Goal: Navigation & Orientation: Find specific page/section

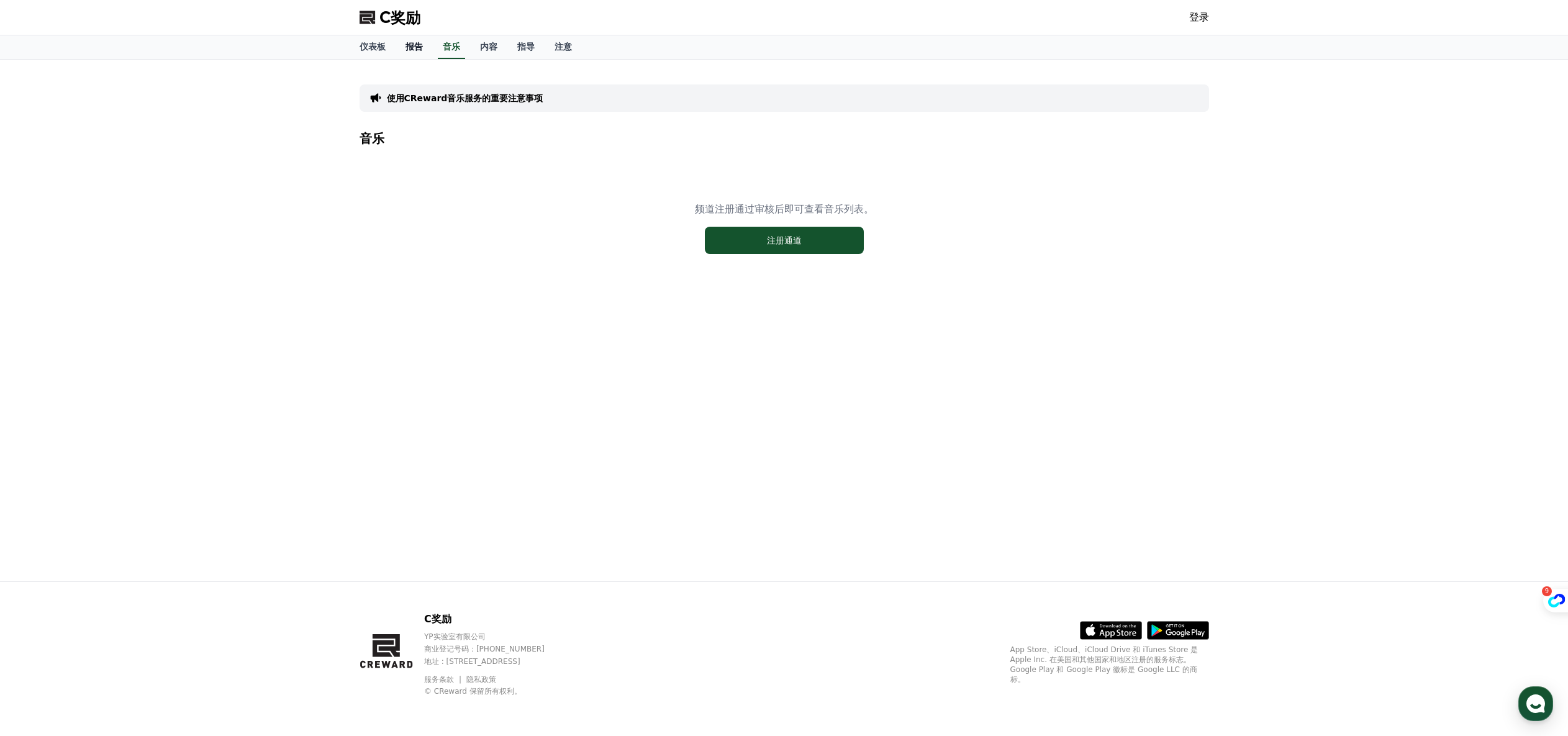
click at [415, 50] on font "报告" at bounding box center [414, 47] width 17 height 10
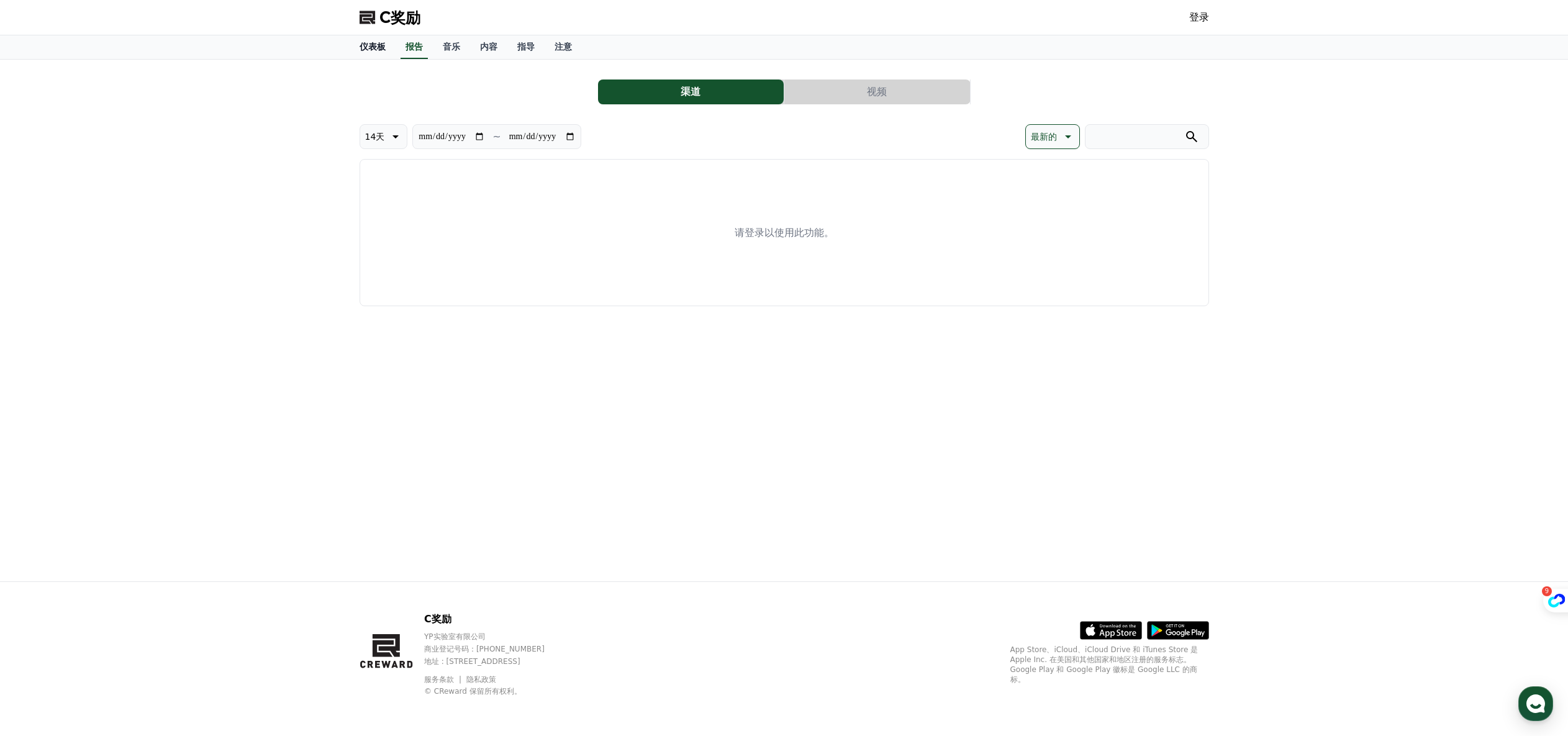
click at [380, 48] on font "仪表板" at bounding box center [373, 47] width 26 height 10
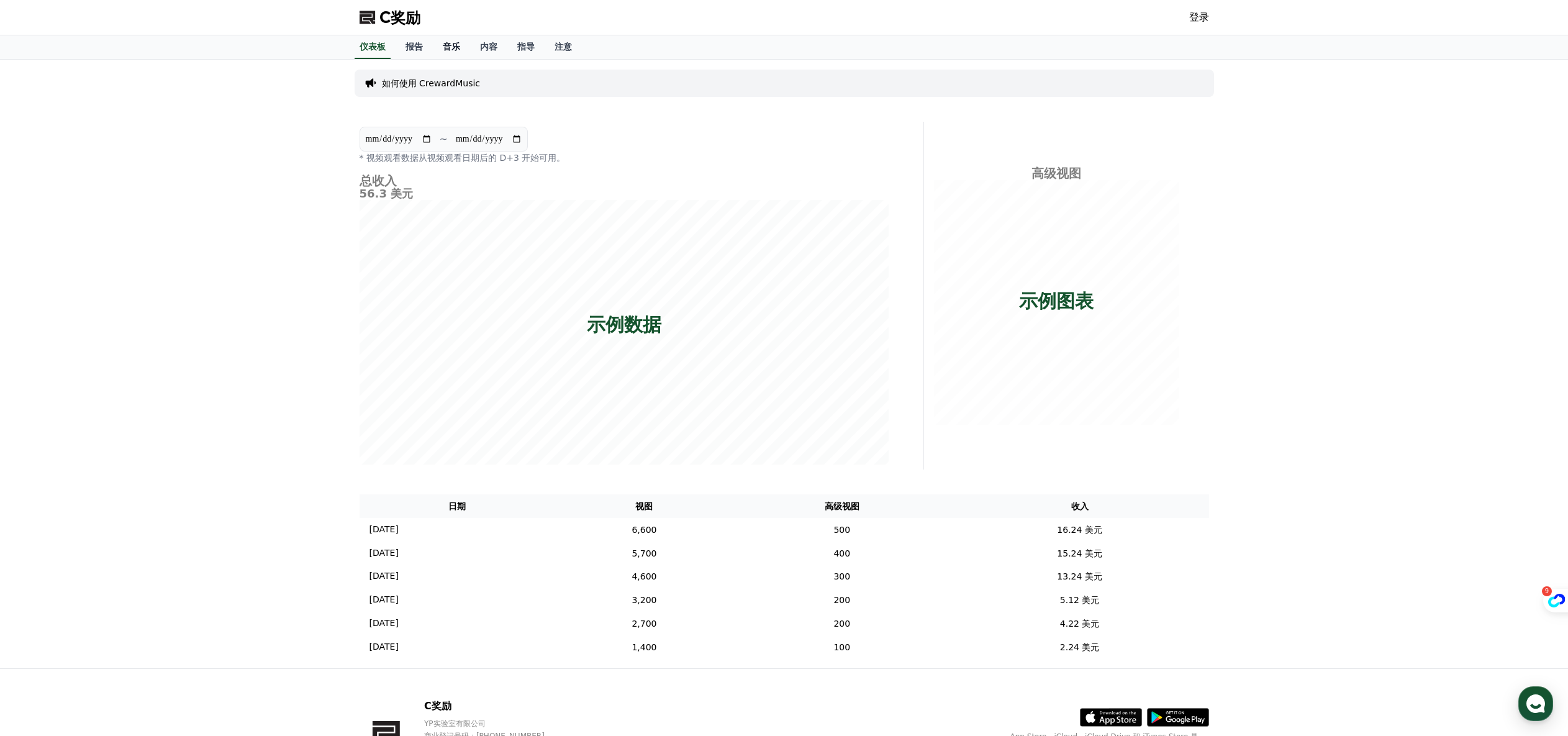
click at [448, 46] on font "音乐" at bounding box center [451, 47] width 17 height 10
click at [411, 47] on font "报告" at bounding box center [414, 47] width 17 height 10
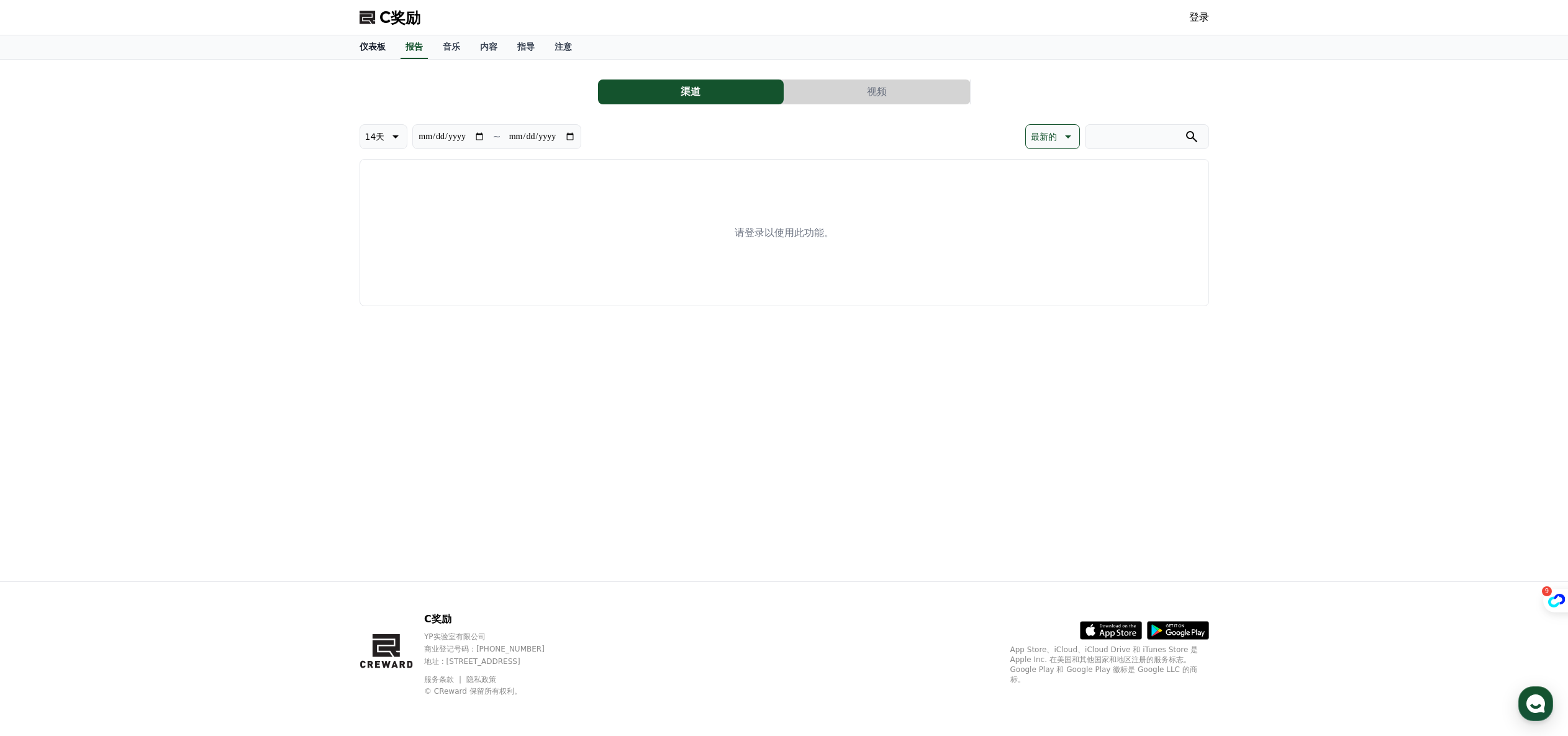
click at [381, 48] on font "仪表板" at bounding box center [373, 47] width 26 height 10
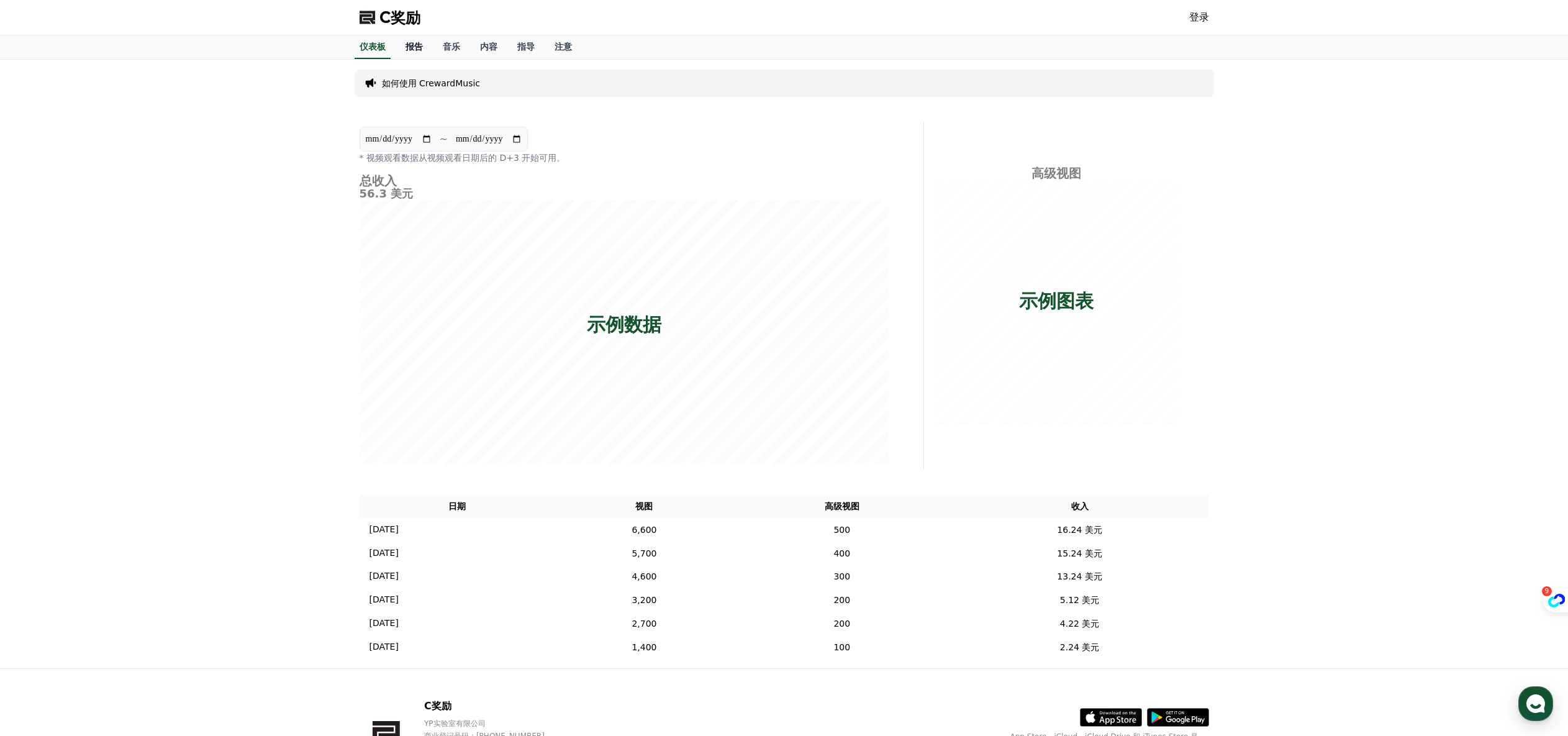
click at [422, 49] on font "报告" at bounding box center [414, 47] width 17 height 10
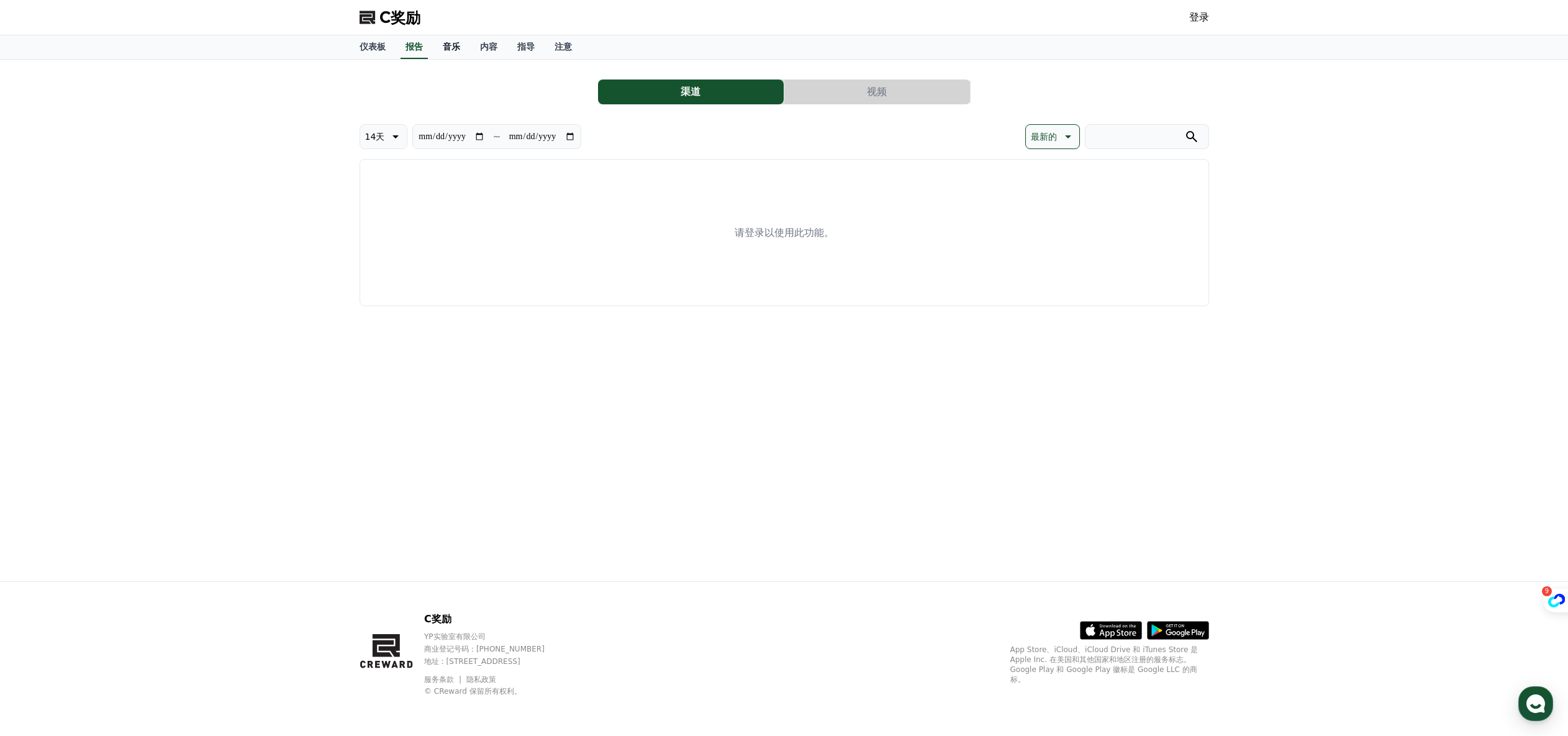
click at [456, 49] on font "音乐" at bounding box center [451, 47] width 17 height 10
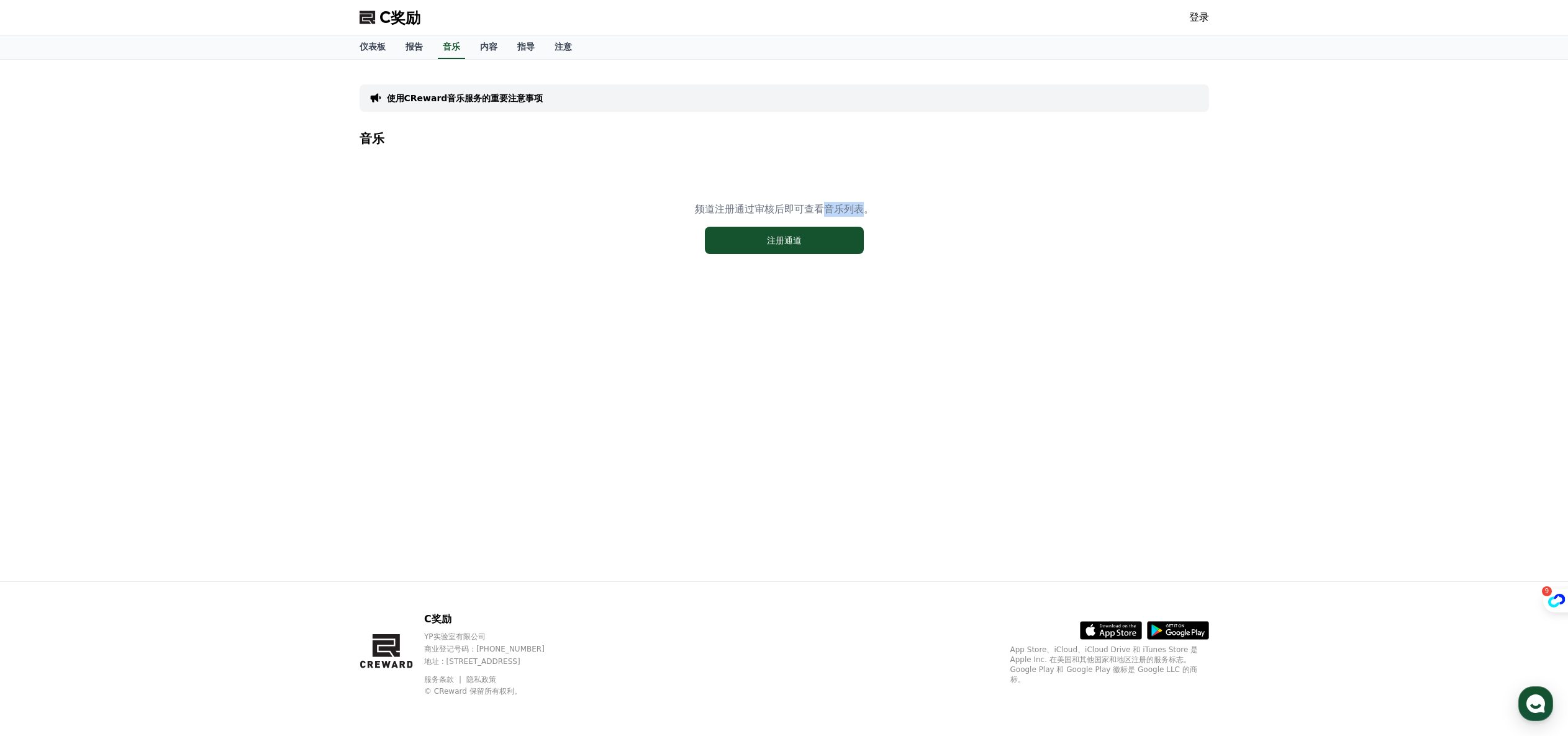
drag, startPoint x: 827, startPoint y: 210, endPoint x: 866, endPoint y: 208, distance: 39.1
click at [866, 208] on font "频道注册通过审核后即可查看音乐列表。" at bounding box center [784, 209] width 179 height 11
click at [922, 213] on div "频道注册通过审核后即可查看音乐列表。 注册通道" at bounding box center [785, 228] width 850 height 155
click at [533, 48] on font "指导" at bounding box center [526, 47] width 17 height 10
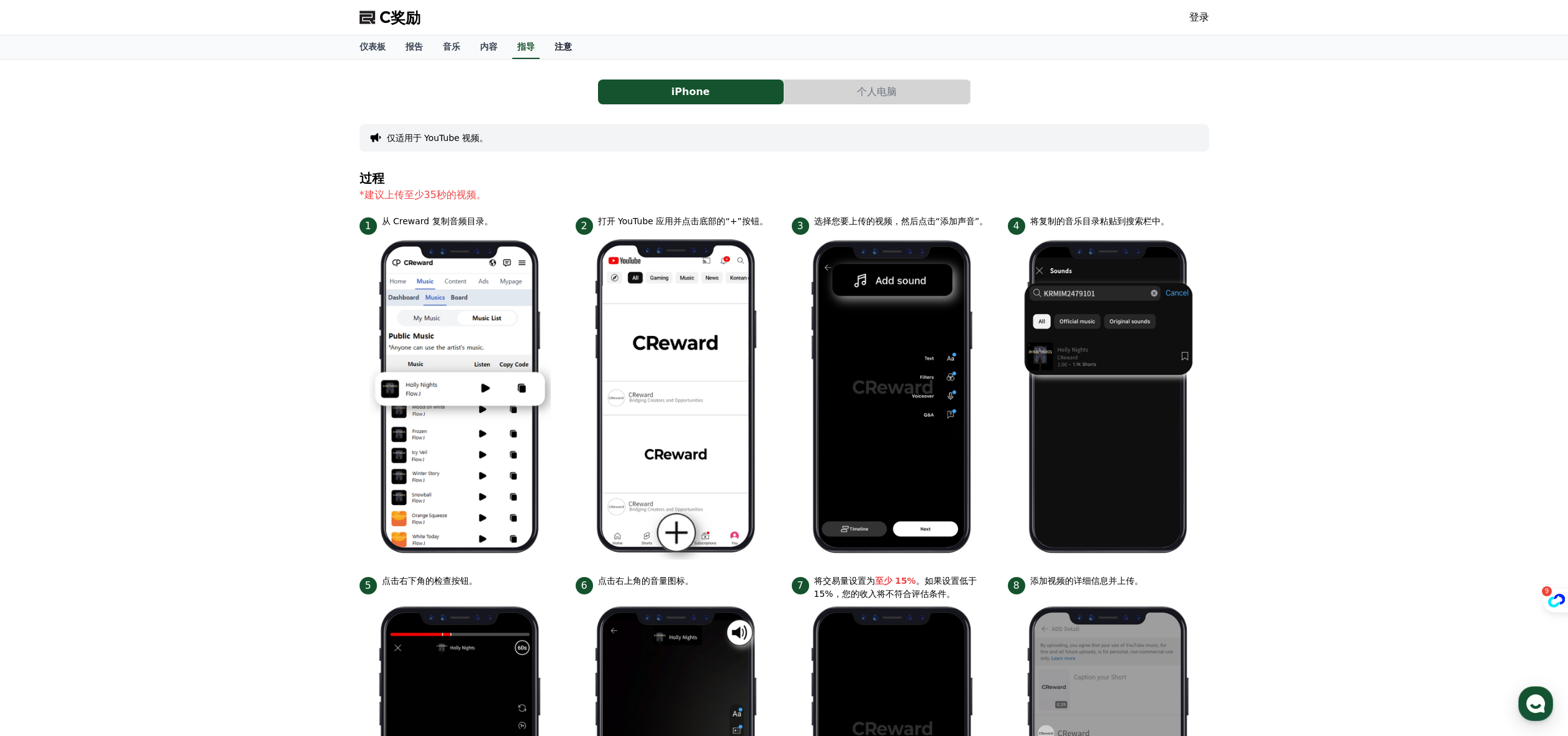
click at [568, 50] on font "注意" at bounding box center [563, 47] width 17 height 10
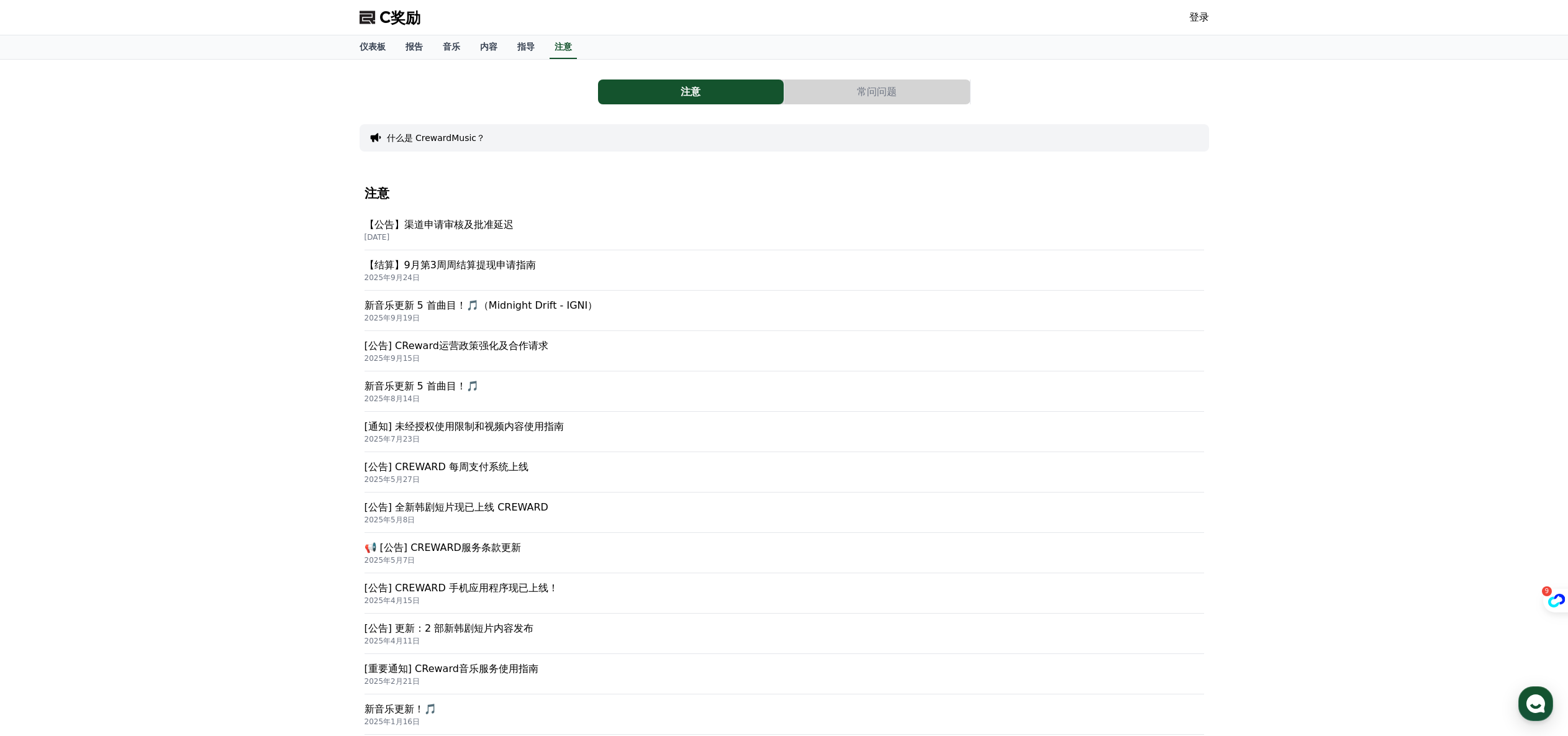
click at [479, 232] on p "[DATE]" at bounding box center [784, 237] width 839 height 10
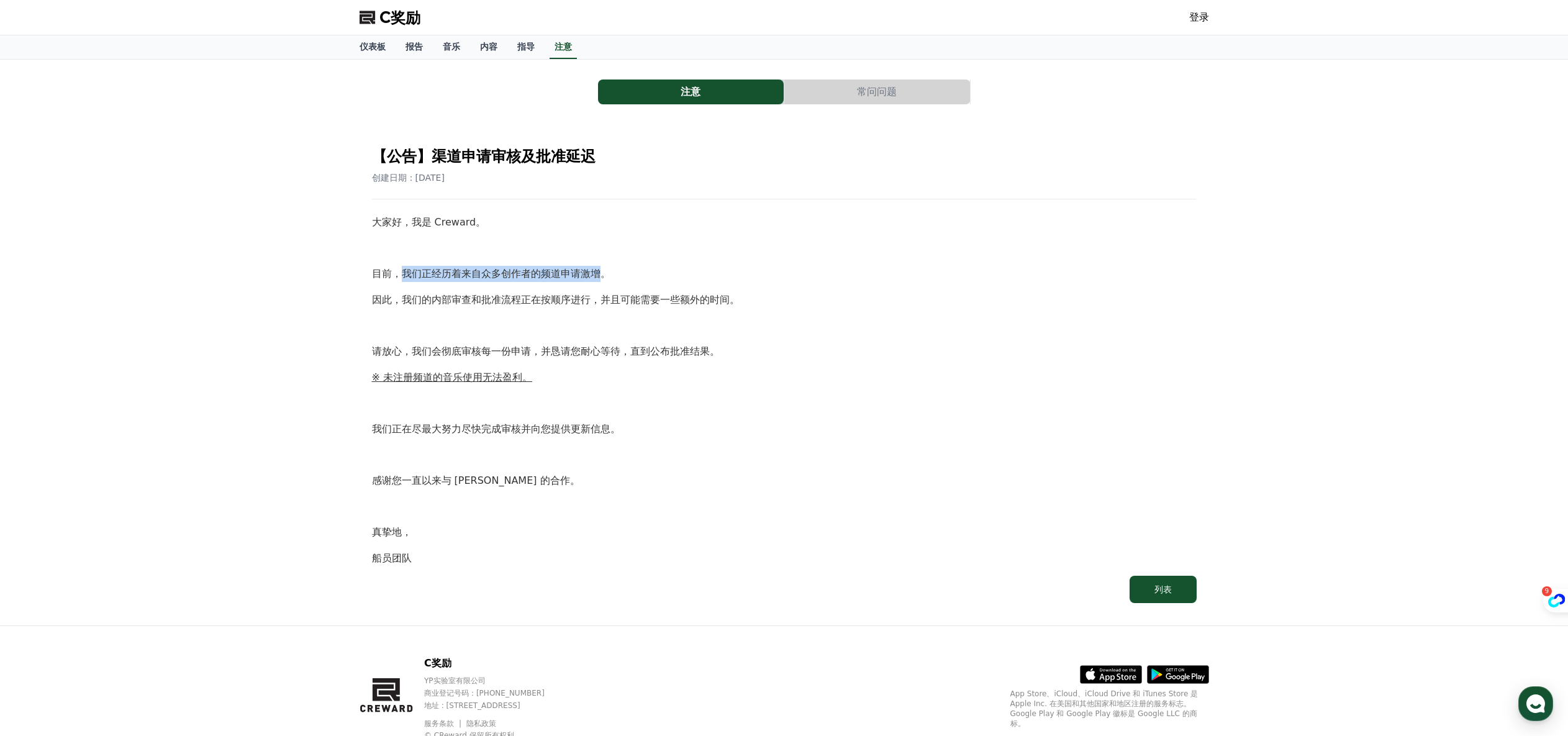
drag, startPoint x: 404, startPoint y: 273, endPoint x: 604, endPoint y: 272, distance: 200.0
click at [604, 272] on font "目前，我们正经历着来自众多创作者的频道申请激增。" at bounding box center [491, 274] width 239 height 11
click at [375, 307] on p "因此，我们的内部审查和批准流程正在按顺序进行，并且可能需要一些额外的时间。" at bounding box center [784, 300] width 825 height 16
drag, startPoint x: 378, startPoint y: 306, endPoint x: 727, endPoint y: 295, distance: 349.2
click at [727, 295] on p "因此，我们的内部审查和批准流程正在按顺序进行，并且可能需要一些额外的时间。" at bounding box center [784, 300] width 825 height 16
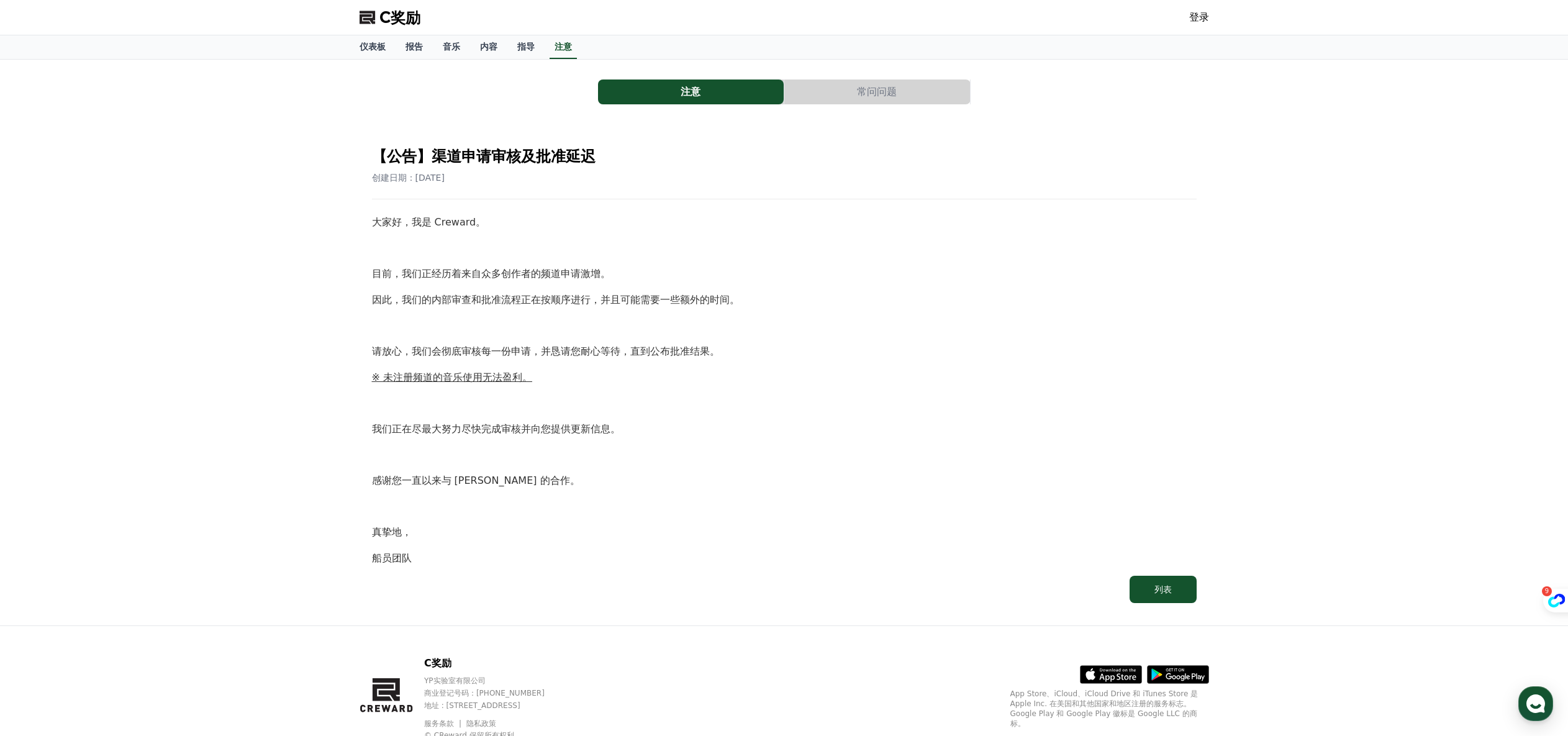
drag, startPoint x: 832, startPoint y: 267, endPoint x: 822, endPoint y: 224, distance: 44.1
click at [833, 267] on p "目前，我们正经历着来自众多创作者的频道申请激增。" at bounding box center [784, 274] width 825 height 16
click at [484, 45] on font "内容" at bounding box center [488, 47] width 17 height 10
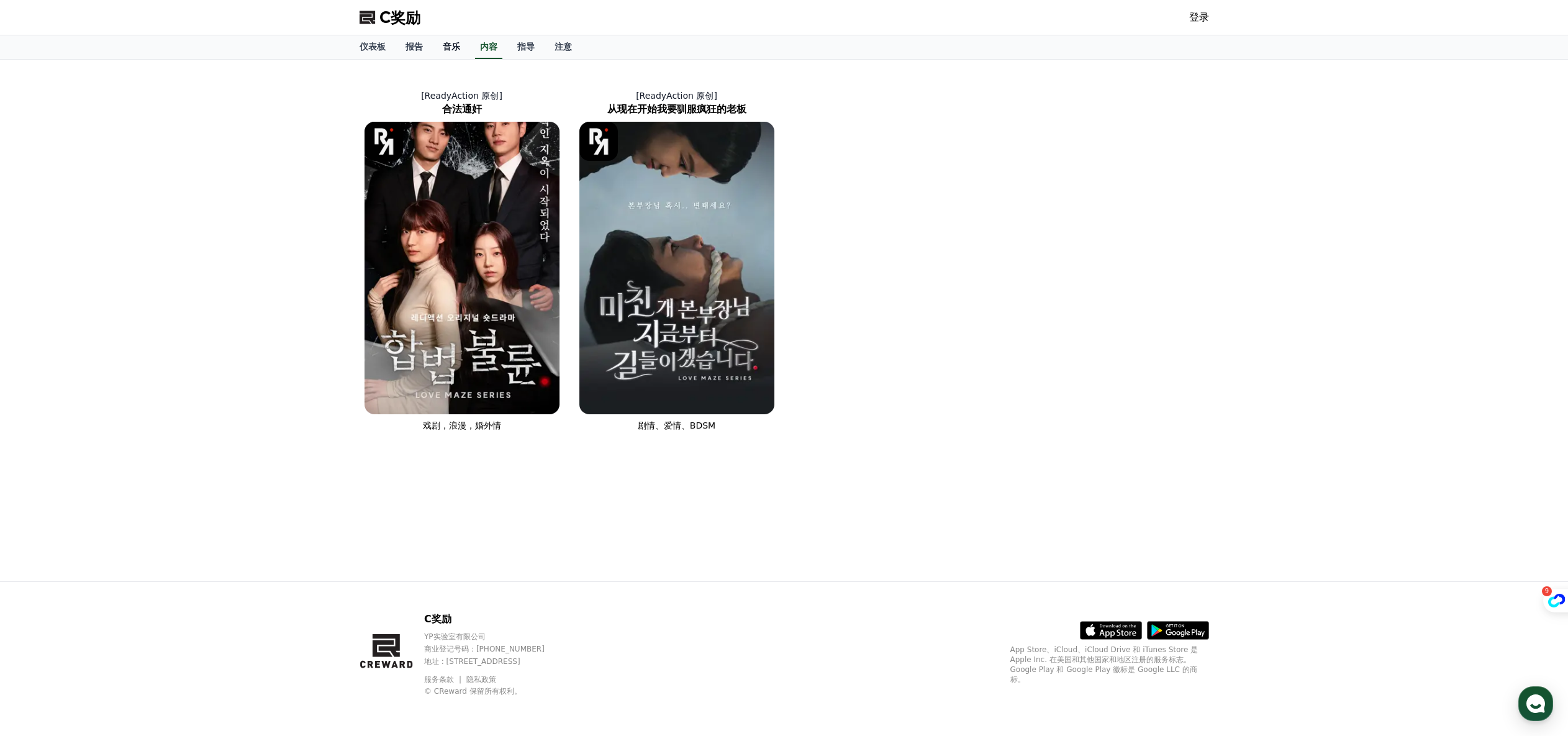
click at [454, 50] on font "音乐" at bounding box center [451, 47] width 17 height 10
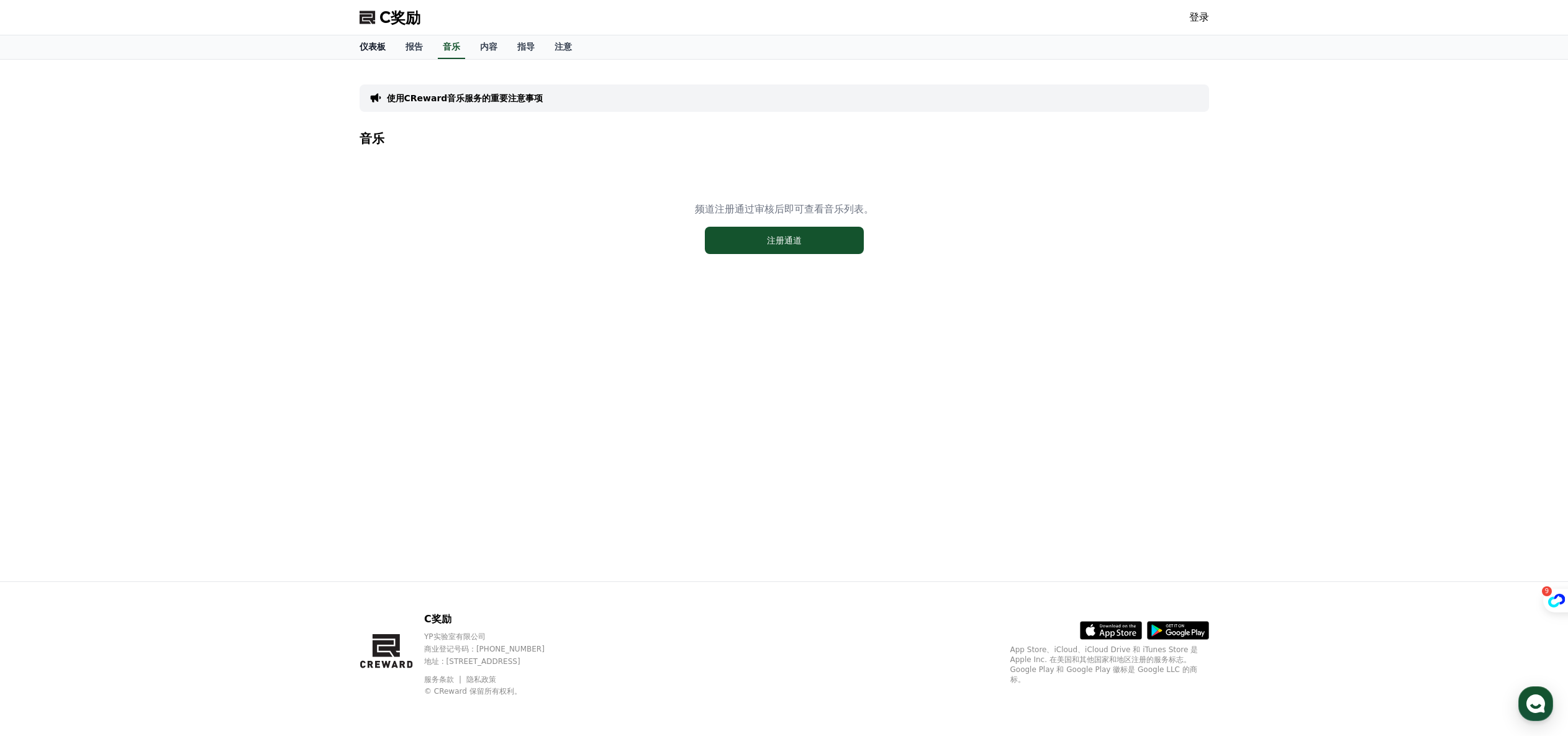
click at [374, 51] on font "仪表板" at bounding box center [373, 47] width 26 height 10
